Goal: Communication & Community: Answer question/provide support

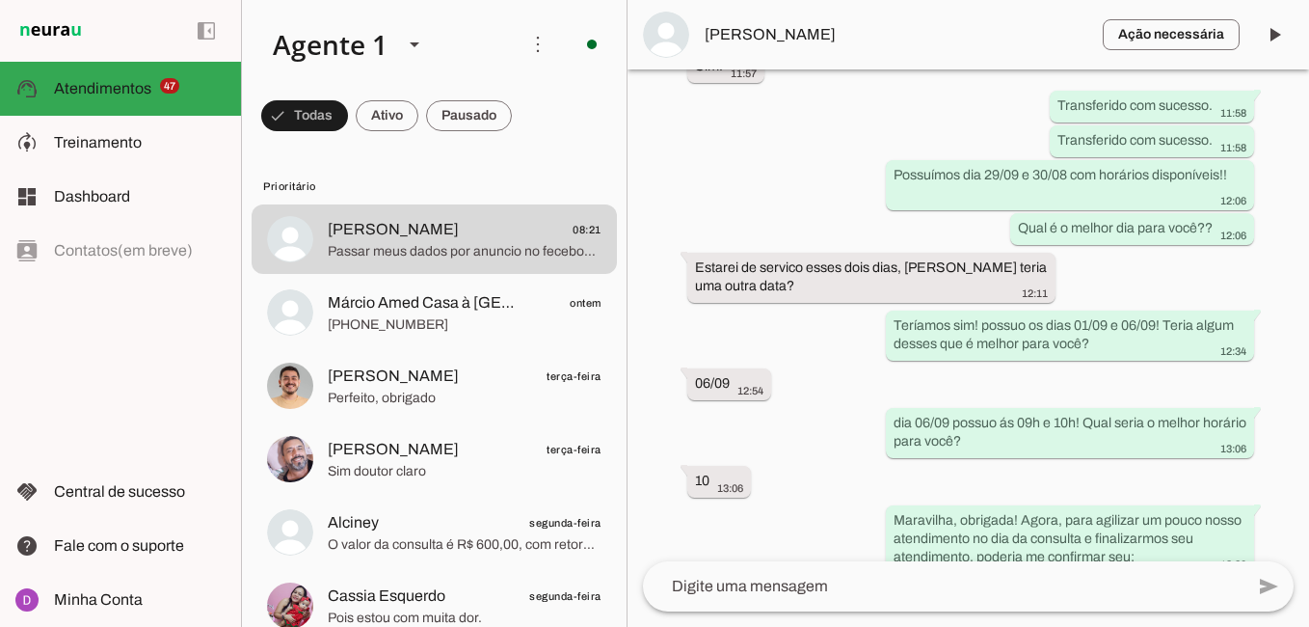
scroll to position [2142, 0]
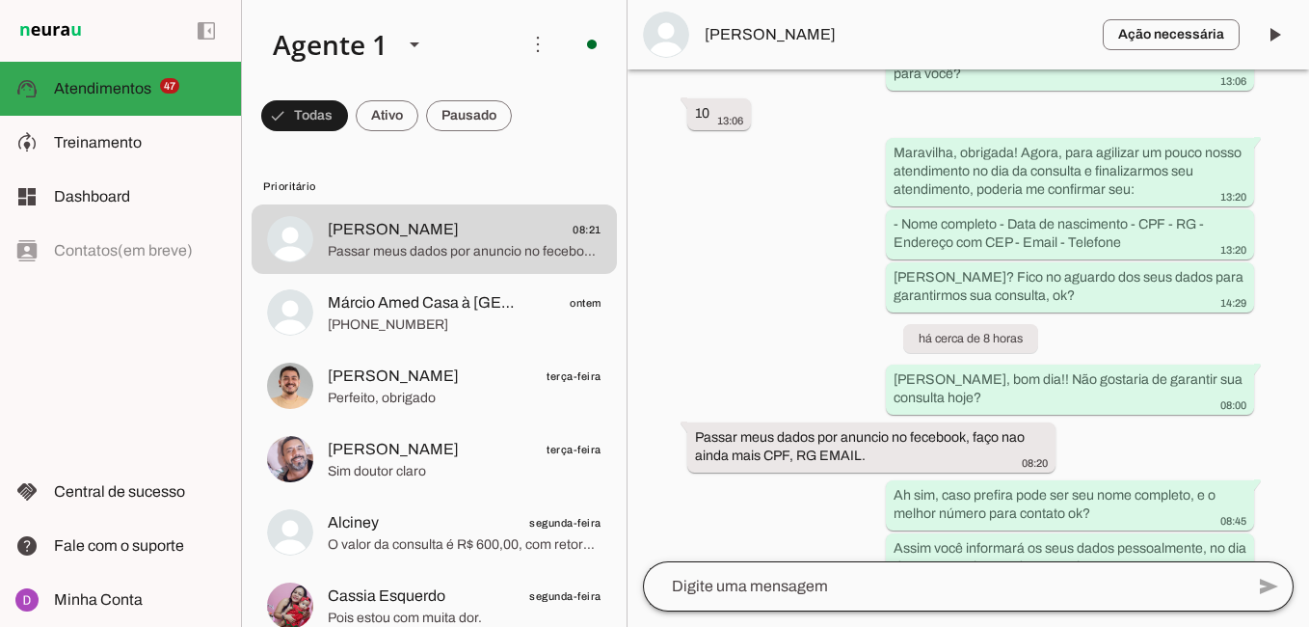
click at [876, 562] on chat-widget "play_arrow O agente está pausado. O bot não irá responder mensagens nesta conve…" at bounding box center [969, 313] width 682 height 627
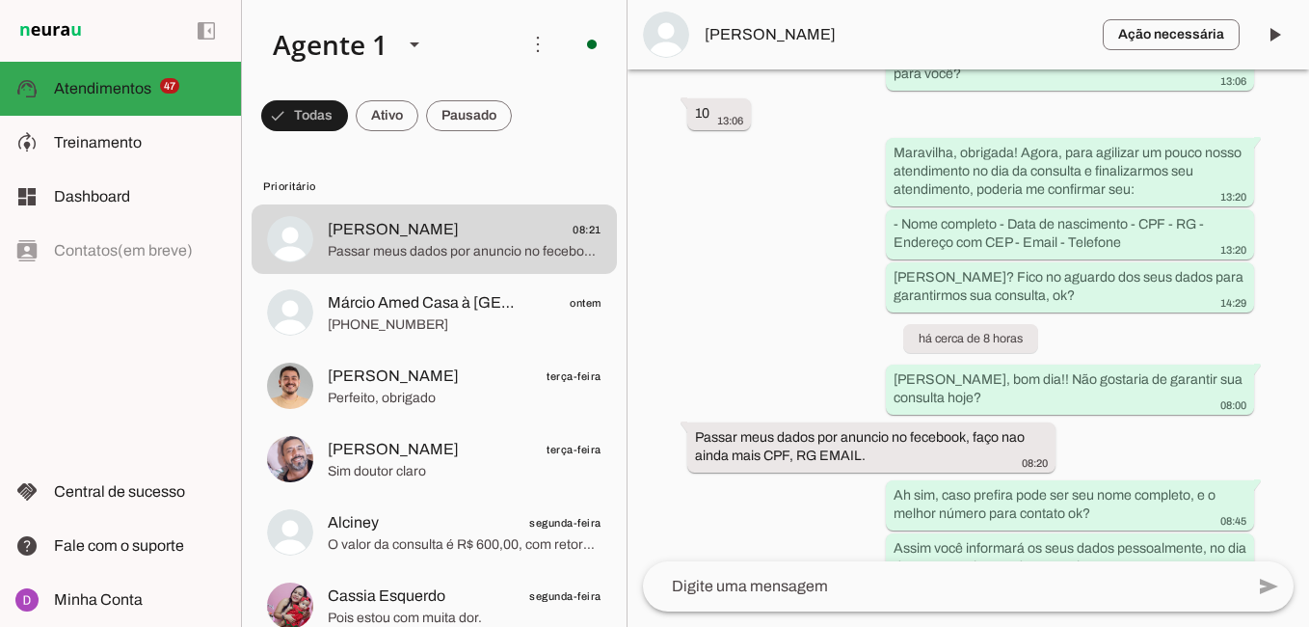
drag, startPoint x: 876, startPoint y: 562, endPoint x: 863, endPoint y: 580, distance: 22.8
click at [863, 580] on textarea at bounding box center [943, 586] width 601 height 23
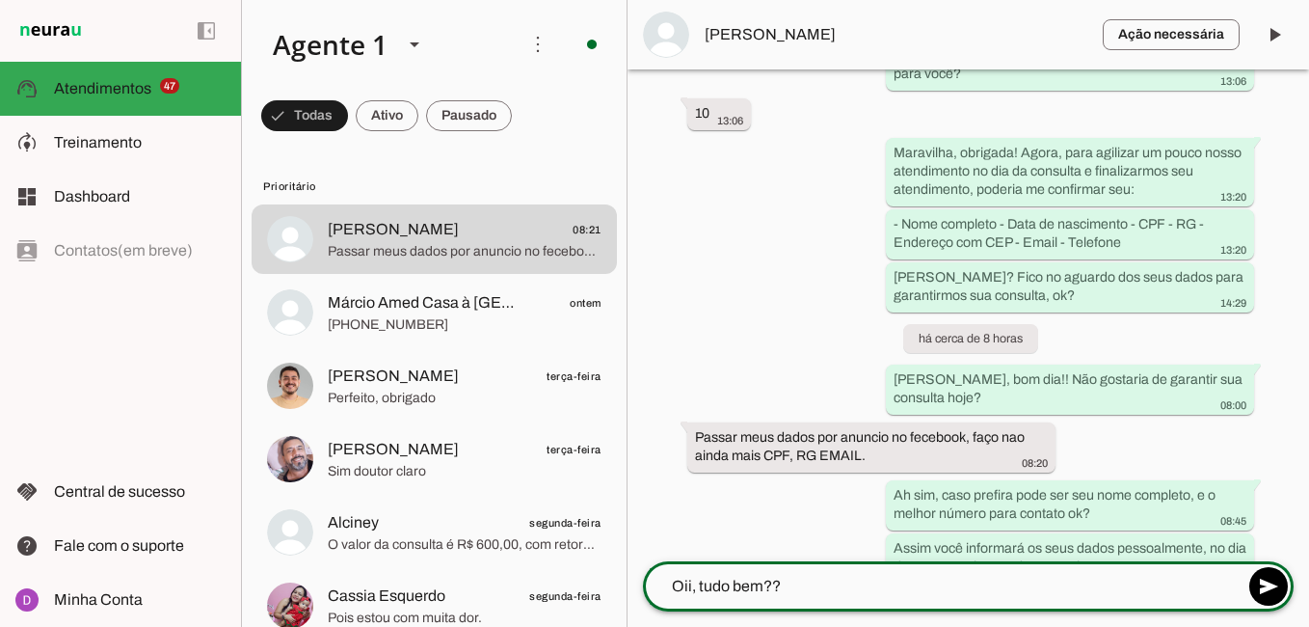
click at [832, 577] on textarea "Oii, tudo bem??" at bounding box center [943, 586] width 601 height 23
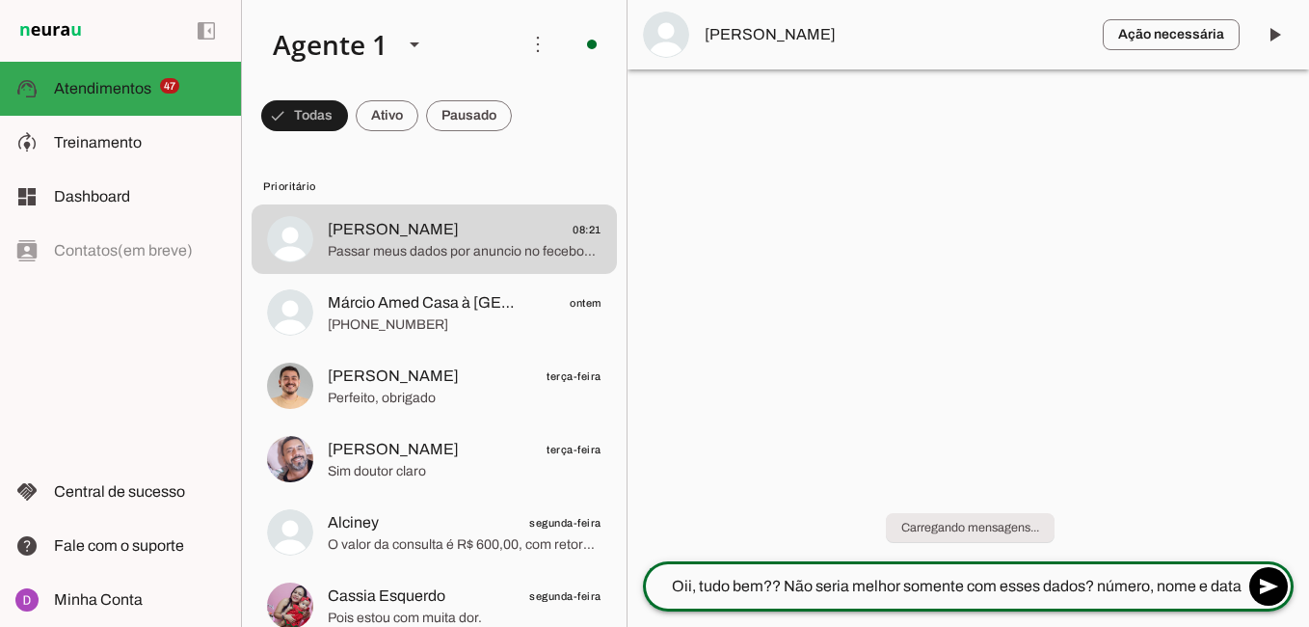
click at [807, 615] on div "add send send 🎤 Recording... description Document photo_library Photos & videos…" at bounding box center [969, 594] width 682 height 66
click at [1240, 587] on textarea "Oii, tudo bem?? Não seria melhor somente com esses dados? número, nome e data" at bounding box center [943, 586] width 601 height 23
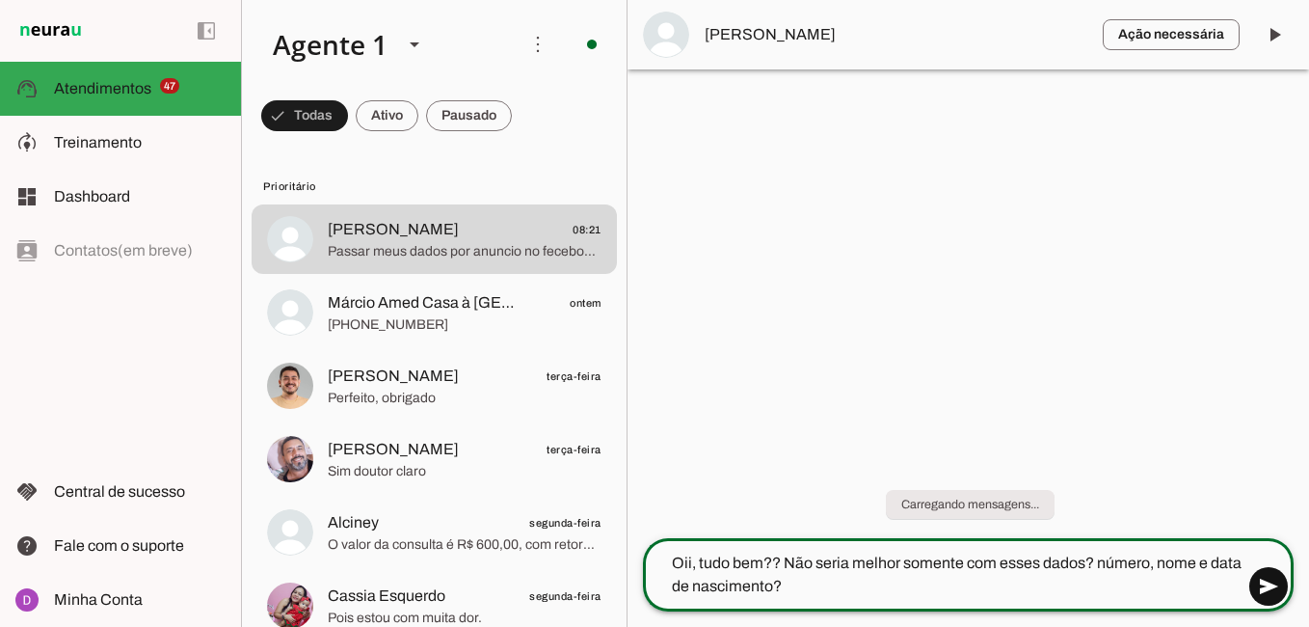
type textarea "Oii, tudo bem?? Não seria melhor somente com esses dados? número, nome e data d…"
type md-outlined-text-field "Oii, tudo bem?? Não seria melhor somente com esses dados? número, nome e data d…"
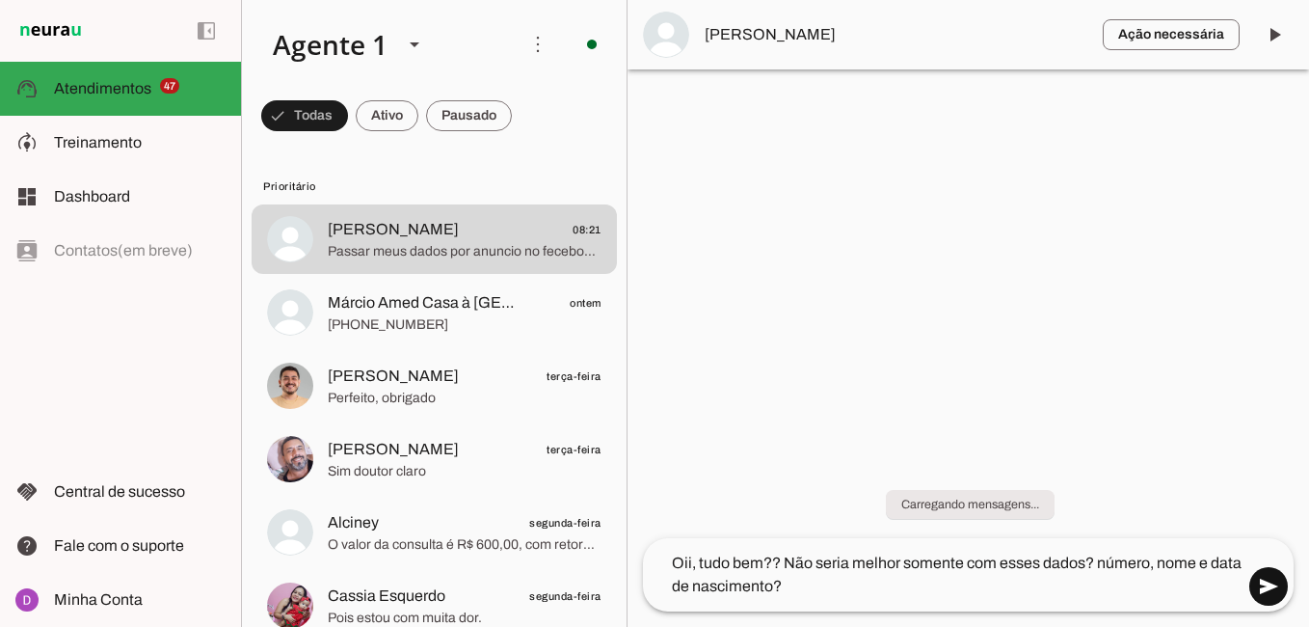
click at [1266, 584] on span at bounding box center [1269, 586] width 46 height 46
